Goal: Task Accomplishment & Management: Use online tool/utility

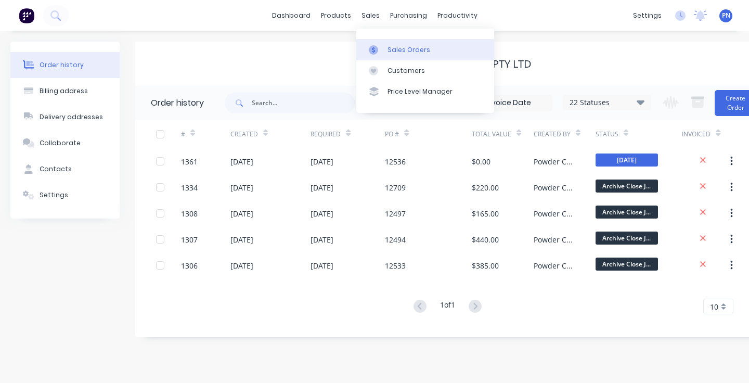
click at [406, 53] on div "Sales Orders" at bounding box center [408, 49] width 43 height 9
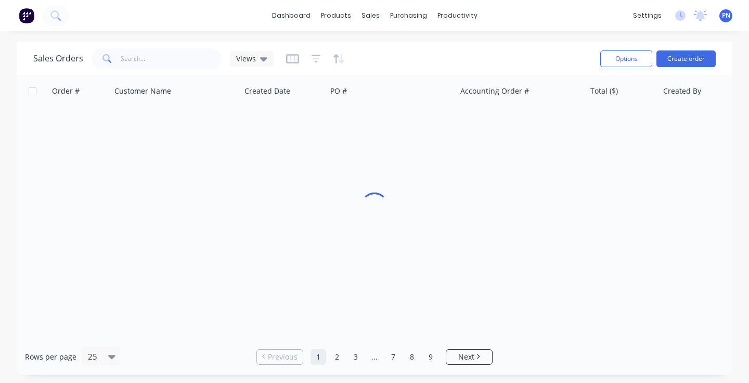
click at [406, 53] on div "Sales Orders Views" at bounding box center [312, 58] width 559 height 25
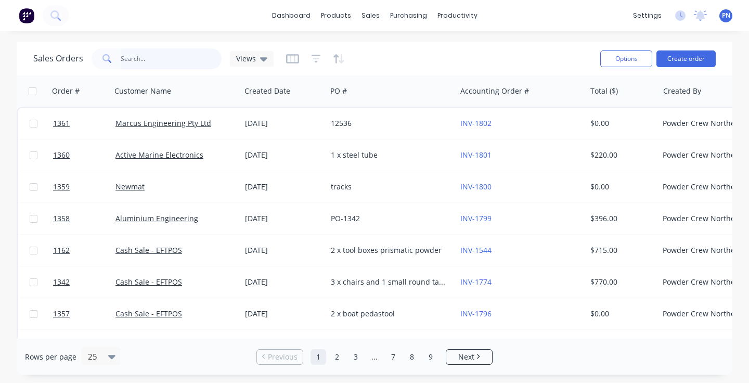
click at [165, 58] on input "text" at bounding box center [171, 58] width 101 height 21
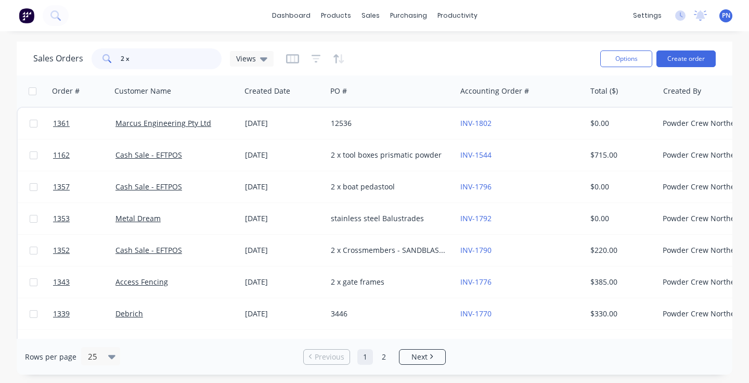
click at [137, 66] on input "2 x" at bounding box center [171, 58] width 101 height 21
click at [137, 62] on input "2 x" at bounding box center [171, 58] width 101 height 21
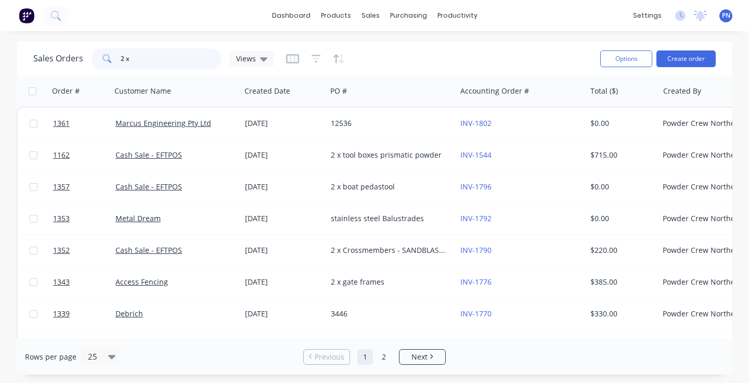
click at [137, 62] on input "2 x" at bounding box center [171, 58] width 101 height 21
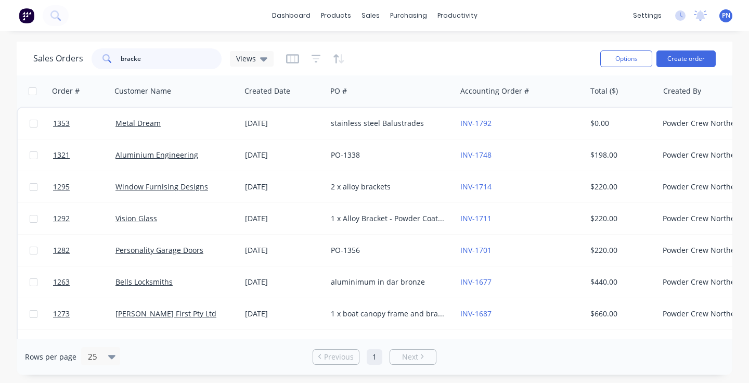
type input "bracket"
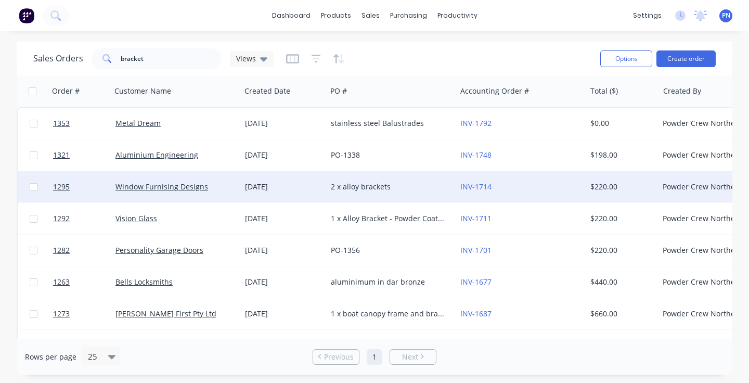
click at [414, 192] on div "2 x alloy brackets" at bounding box center [391, 186] width 129 height 31
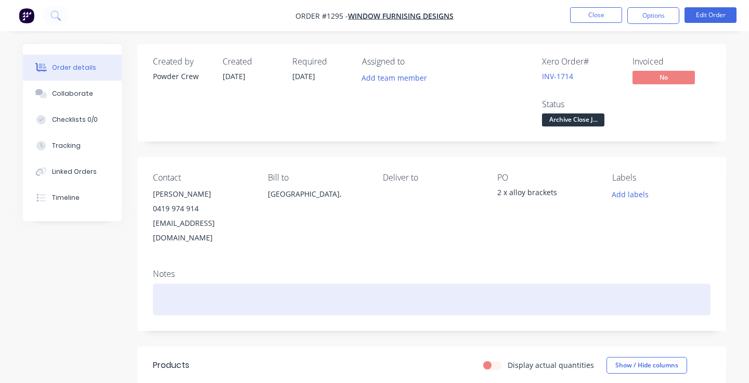
click at [172, 283] on div at bounding box center [432, 299] width 558 height 32
drag, startPoint x: 232, startPoint y: 288, endPoint x: 118, endPoint y: 287, distance: 114.4
click at [118, 287] on div "Created by Powder Crew Created [DATE] Required [DATE] Assigned to Add team memb…" at bounding box center [374, 330] width 703 height 573
copy div "[PERSON_NAME][EMAIL_ADDRESS][DOMAIN_NAME]"
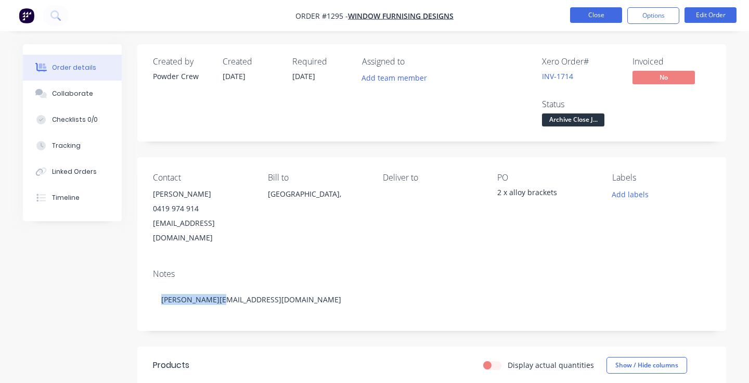
click at [603, 17] on button "Close" at bounding box center [596, 15] width 52 height 16
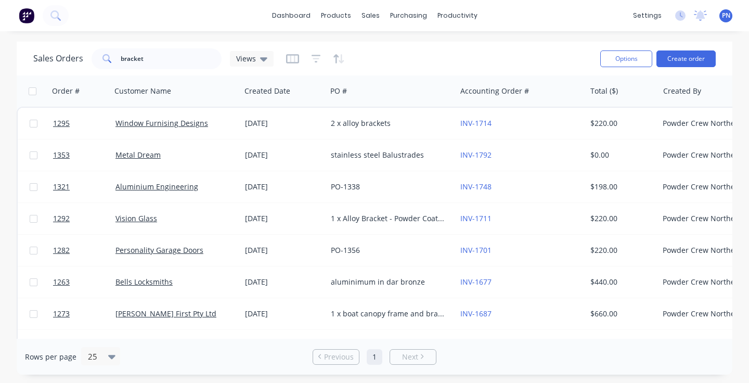
click at [549, 33] on div "dashboard products sales purchasing productivity dashboard products Product Cat…" at bounding box center [374, 191] width 749 height 383
click at [175, 47] on div "Sales Orders bracket Views" at bounding box center [312, 58] width 559 height 25
click at [175, 52] on input "bracket" at bounding box center [171, 58] width 101 height 21
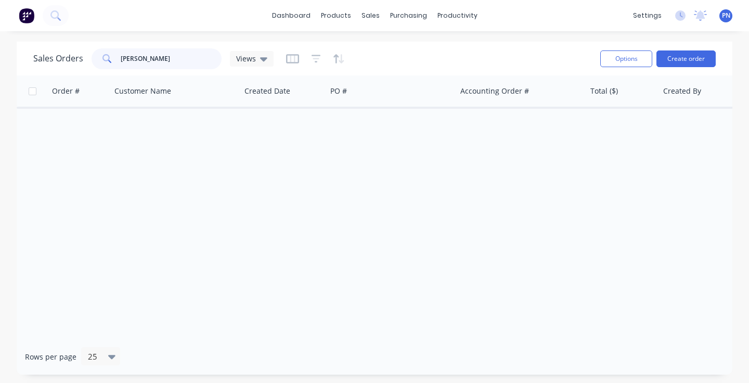
type input "[PERSON_NAME]"
drag, startPoint x: 176, startPoint y: 75, endPoint x: 438, endPoint y: 11, distance: 269.7
click at [438, 11] on div "productivity" at bounding box center [457, 16] width 50 height 16
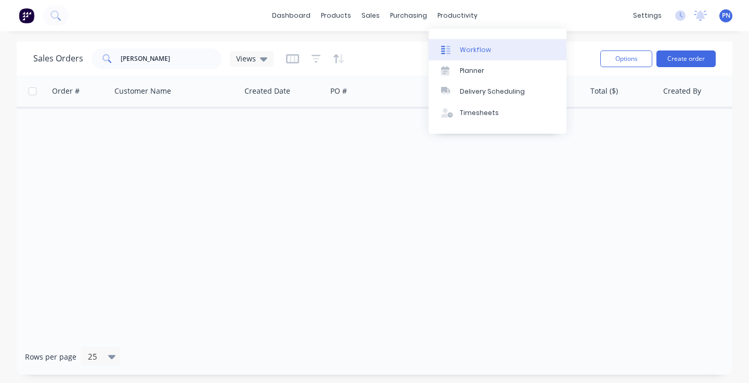
click at [465, 48] on div "Workflow" at bounding box center [475, 49] width 31 height 9
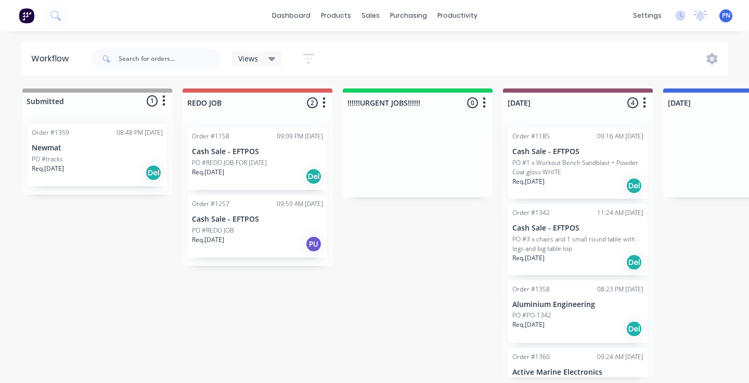
click at [275, 229] on div "PO #REDO JOB" at bounding box center [257, 230] width 131 height 9
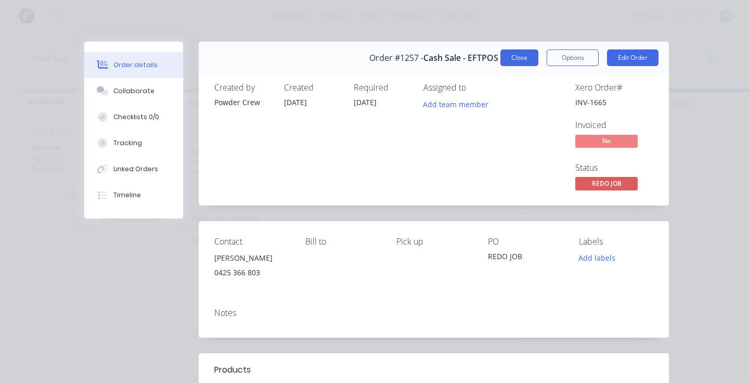
click at [514, 58] on button "Close" at bounding box center [519, 57] width 38 height 17
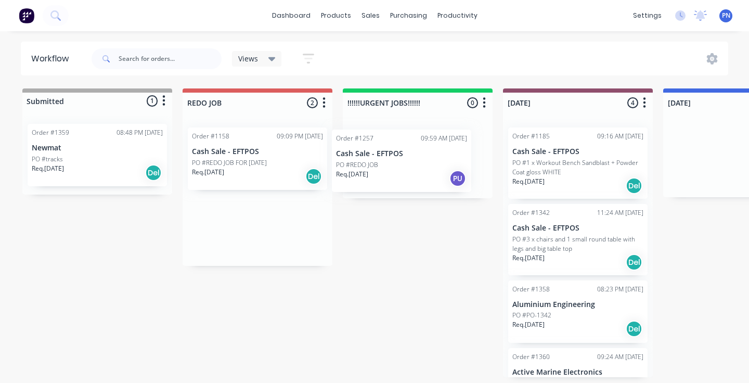
drag, startPoint x: 267, startPoint y: 232, endPoint x: 413, endPoint y: 166, distance: 160.8
